Goal: Find specific page/section: Find specific page/section

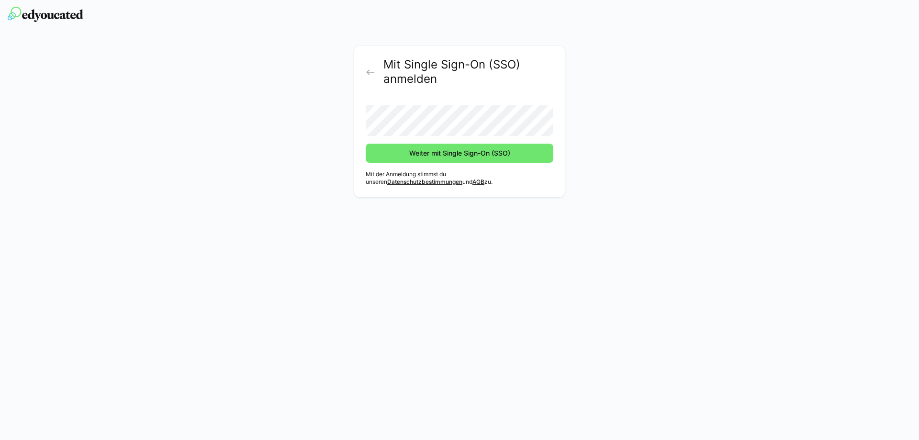
click at [366, 144] on button "Weiter mit Single Sign-On (SSO)" at bounding box center [460, 153] width 188 height 19
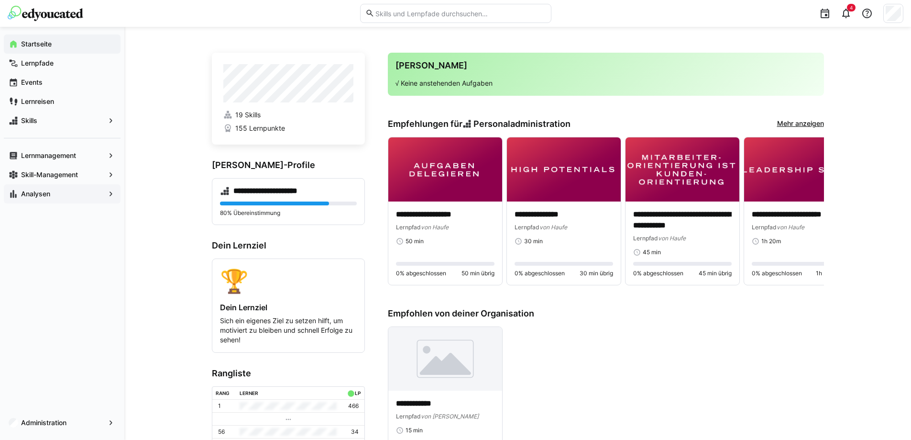
click at [72, 192] on span "Analysen" at bounding box center [62, 194] width 85 height 10
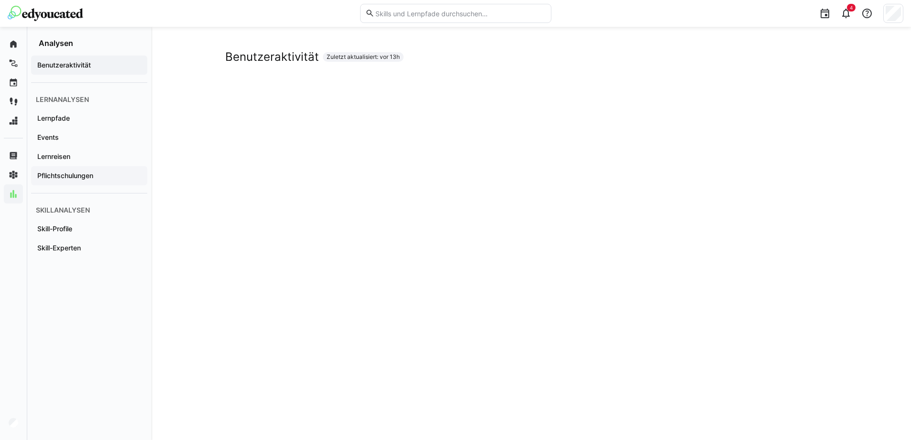
click at [120, 182] on div "Pflichtschulungen" at bounding box center [89, 175] width 116 height 19
click at [63, 23] on div "4" at bounding box center [456, 13] width 896 height 27
click at [65, 16] on img at bounding box center [46, 13] width 76 height 15
